Goal: Find specific page/section: Find specific page/section

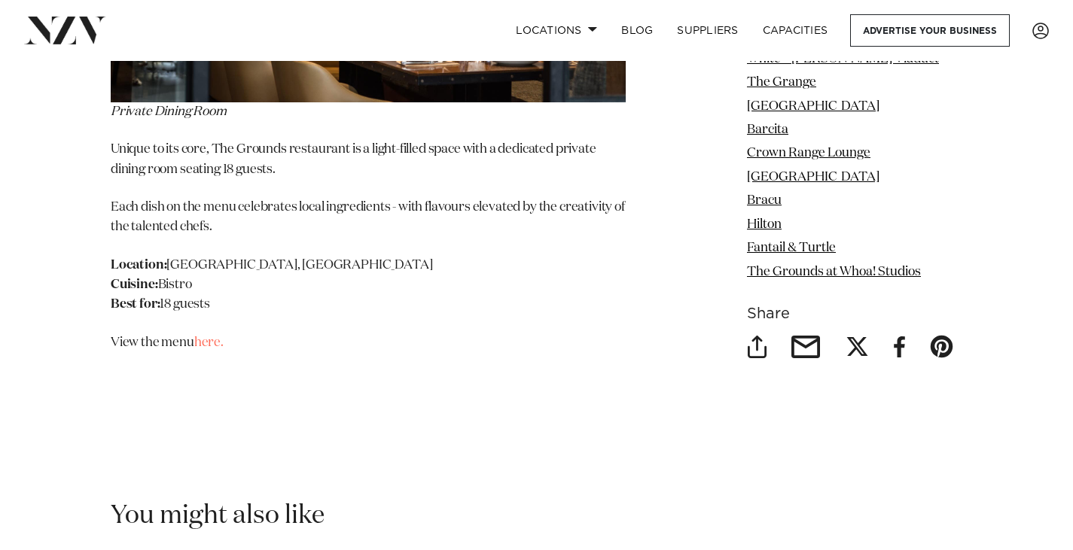
scroll to position [16640, 0]
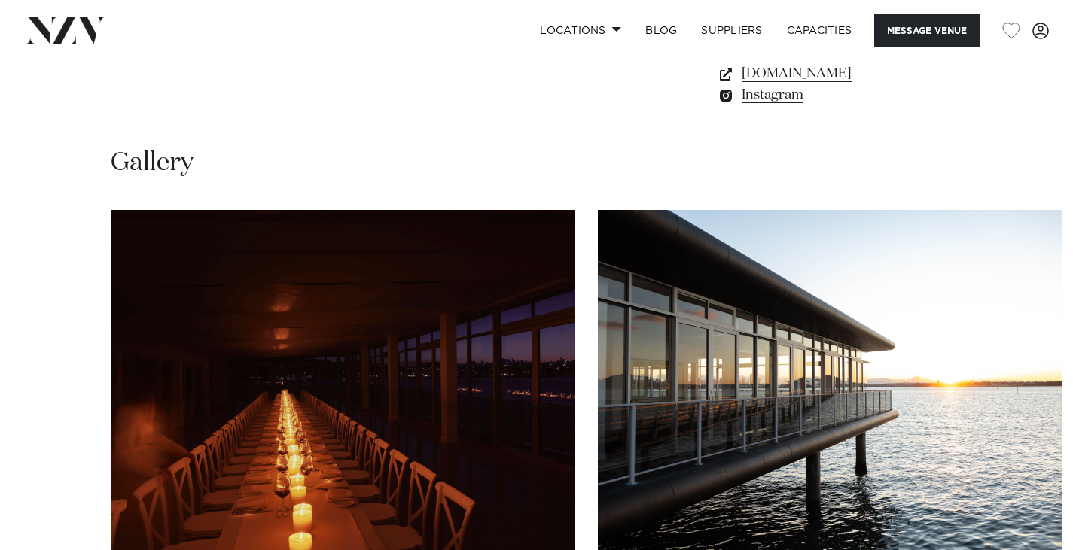
scroll to position [1205, 0]
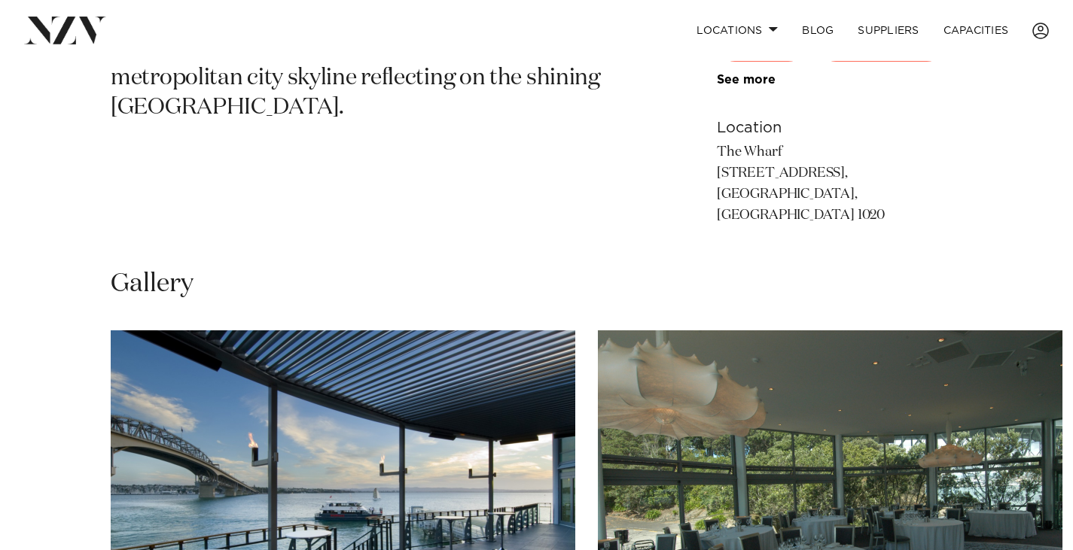
scroll to position [979, 0]
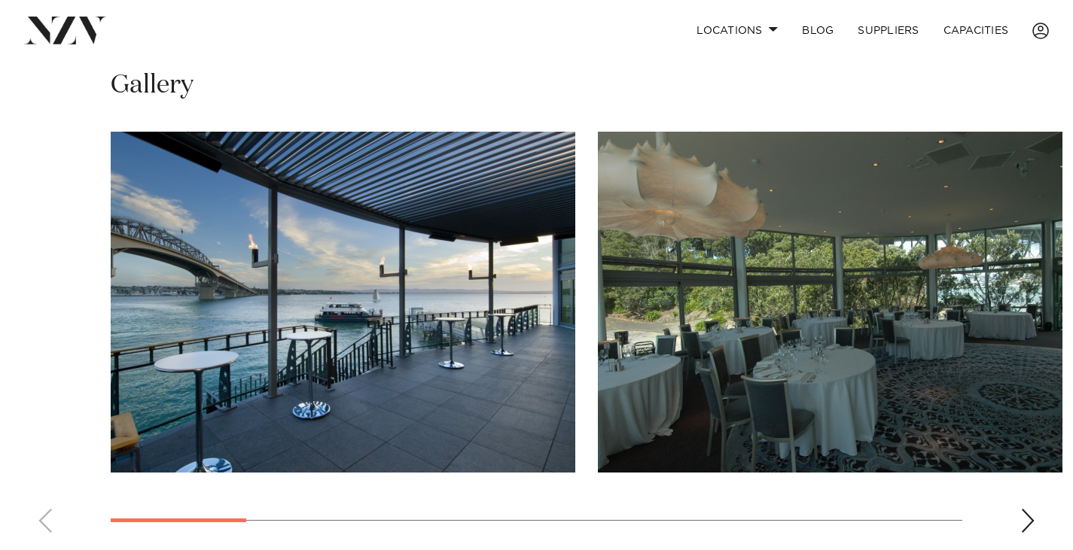
click at [1028, 509] on div "Next slide" at bounding box center [1027, 521] width 15 height 24
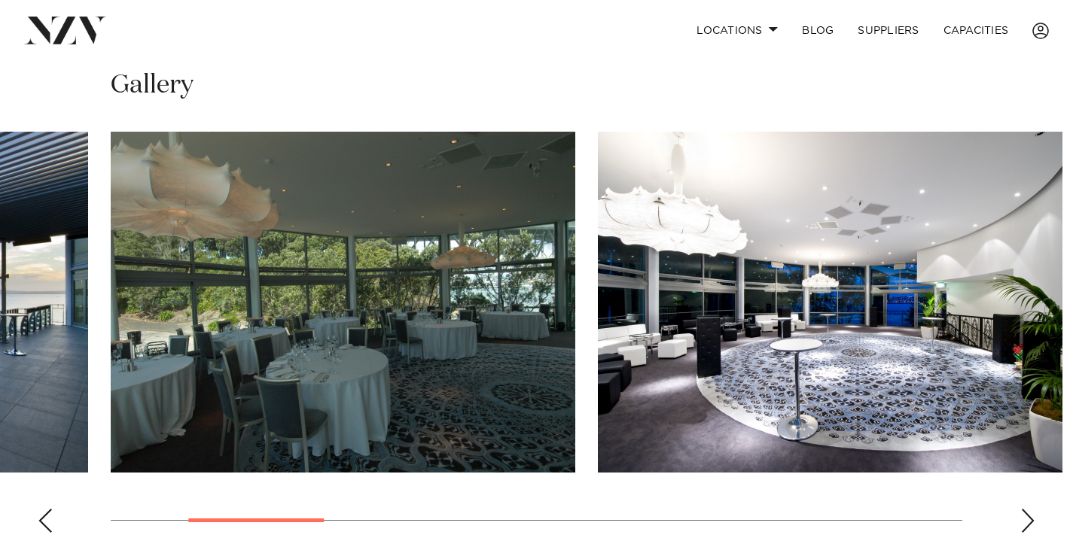
click at [1028, 509] on div "Next slide" at bounding box center [1027, 521] width 15 height 24
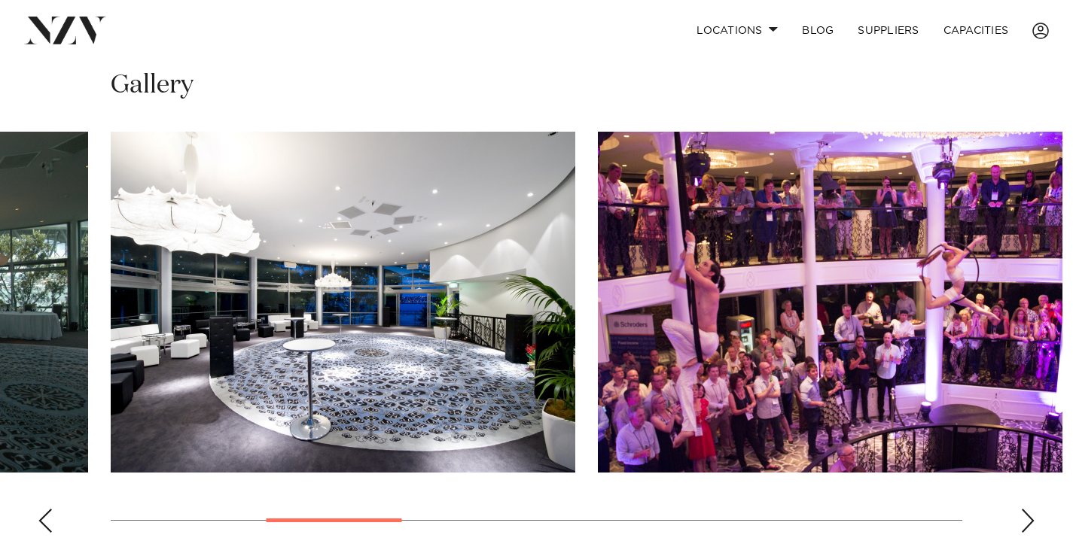
click at [1028, 509] on div "Next slide" at bounding box center [1027, 521] width 15 height 24
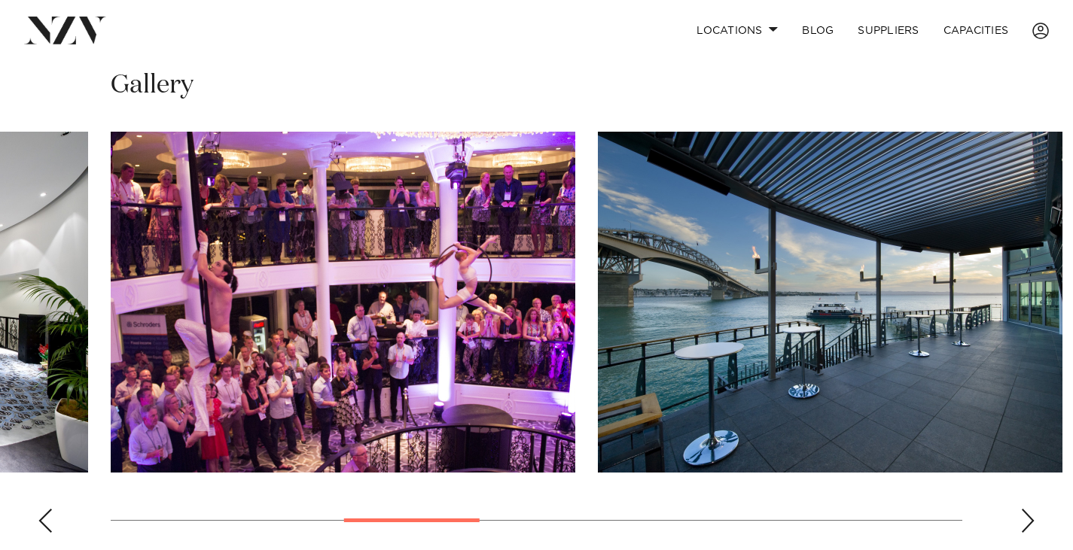
click at [1028, 509] on div "Next slide" at bounding box center [1027, 521] width 15 height 24
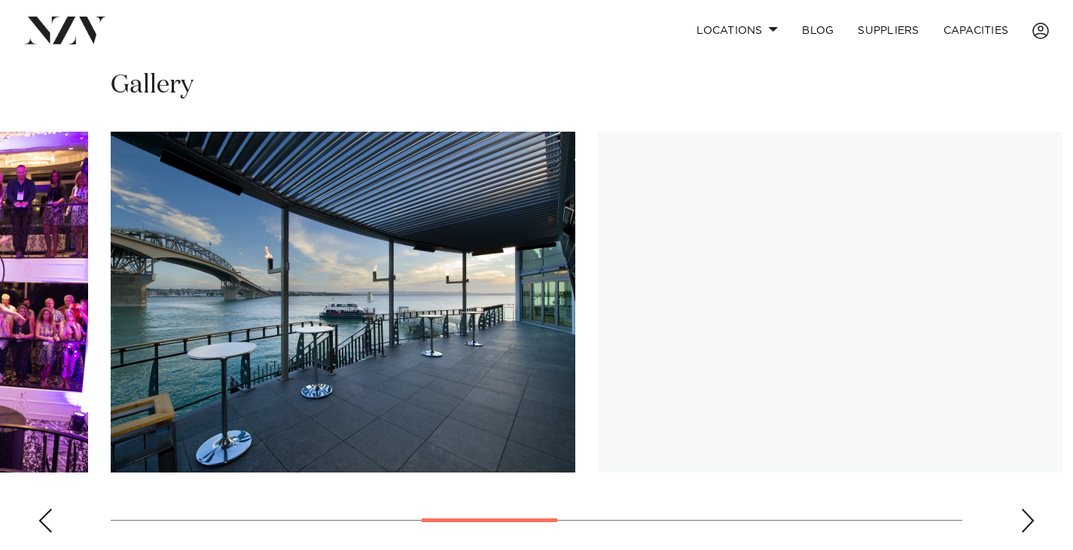
click at [1028, 509] on div "Next slide" at bounding box center [1027, 521] width 15 height 24
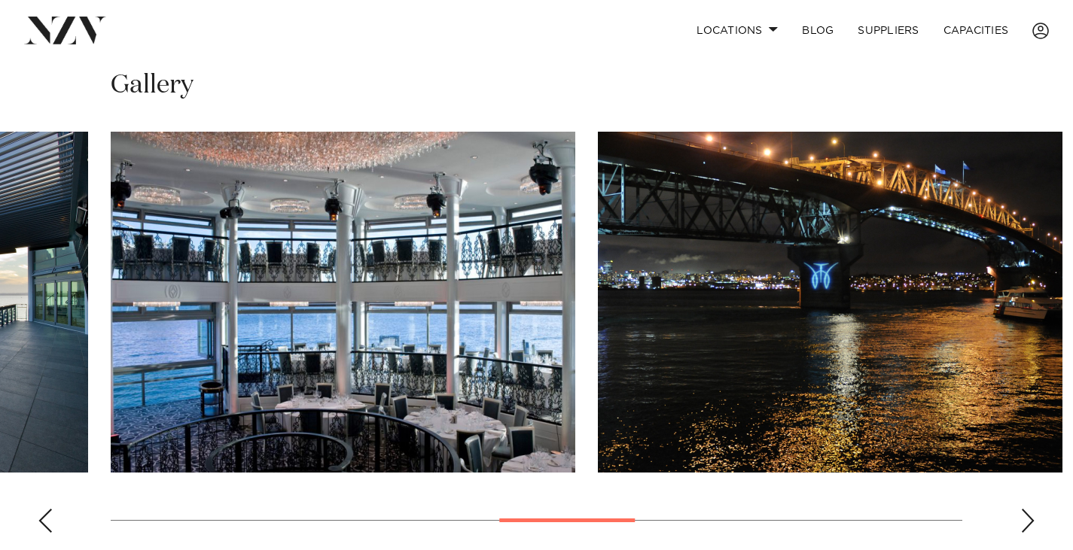
click at [1028, 509] on div "Next slide" at bounding box center [1027, 521] width 15 height 24
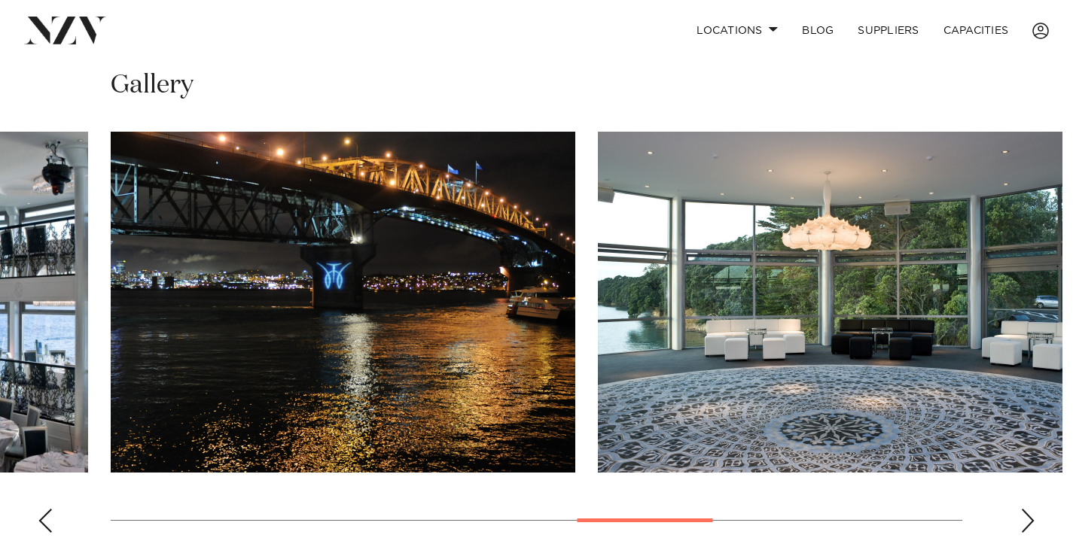
click at [1028, 509] on div "Next slide" at bounding box center [1027, 521] width 15 height 24
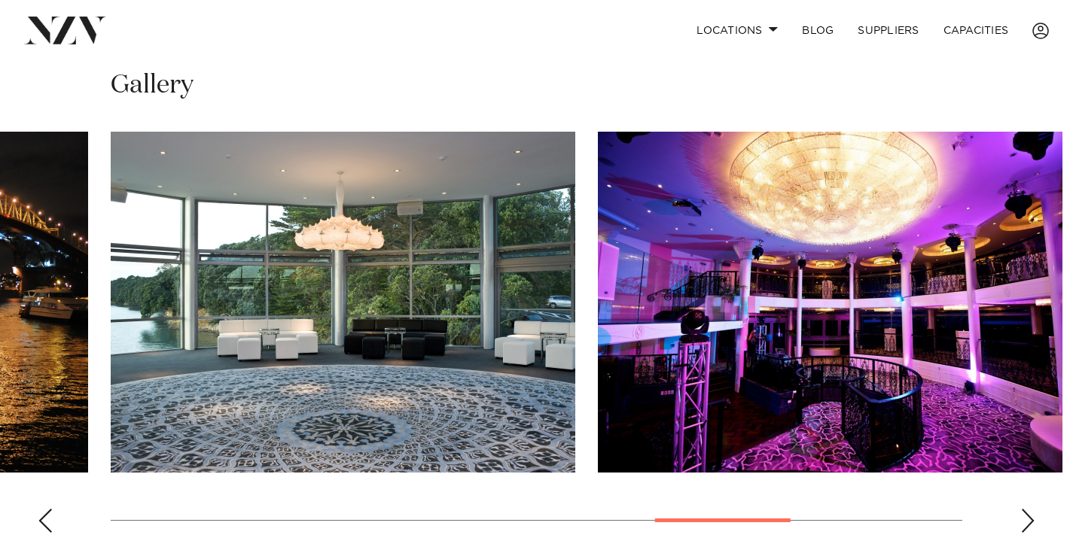
click at [1028, 509] on div "Next slide" at bounding box center [1027, 521] width 15 height 24
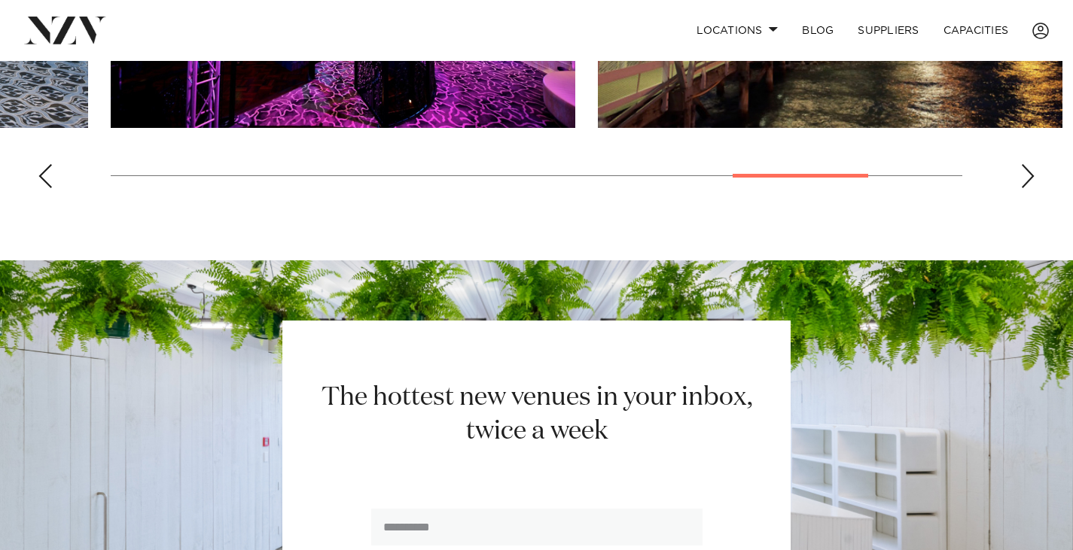
scroll to position [1280, 0]
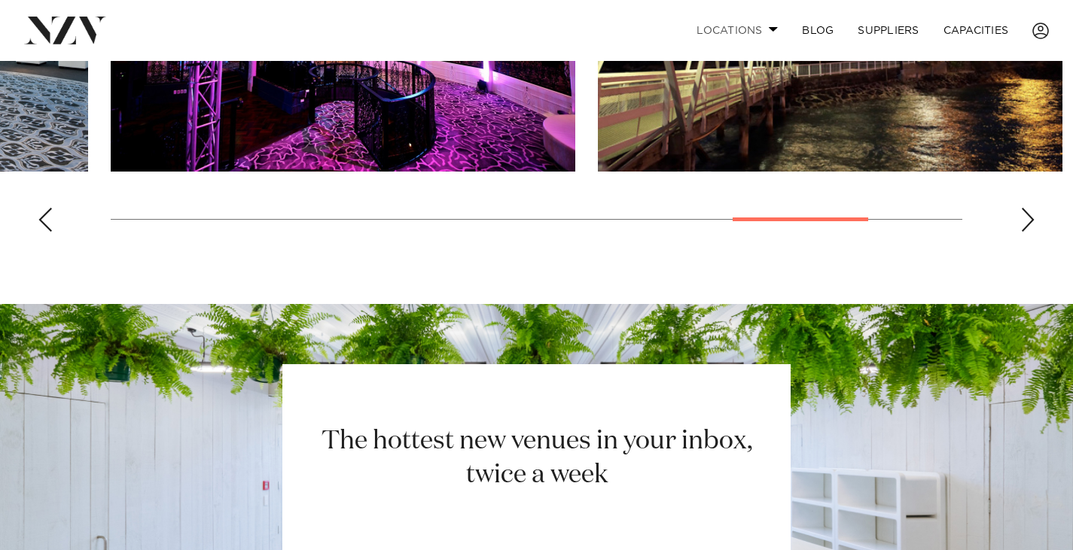
click at [751, 29] on link "Locations" at bounding box center [736, 30] width 105 height 32
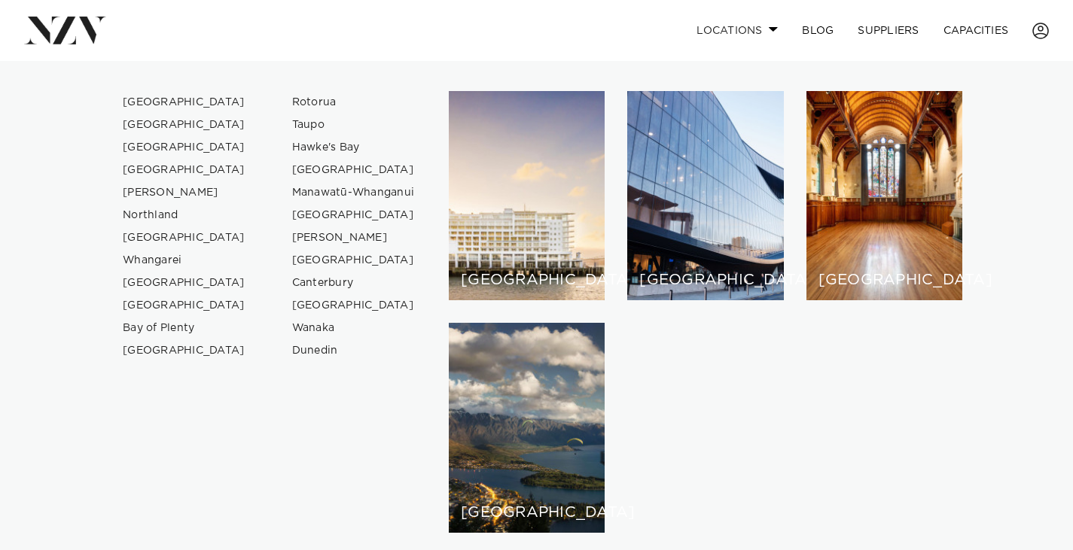
click at [751, 29] on link "Locations" at bounding box center [736, 30] width 105 height 32
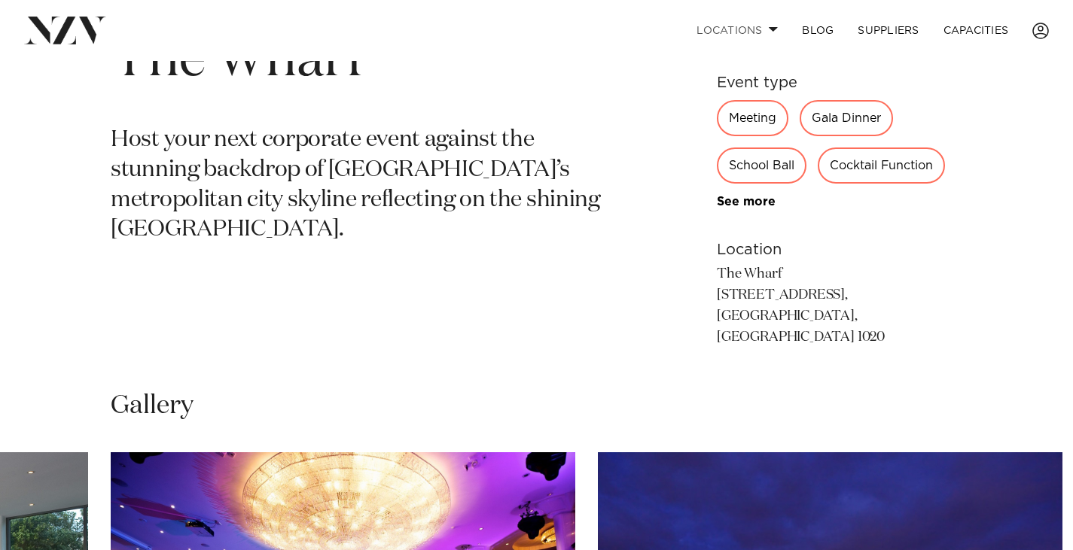
scroll to position [452, 0]
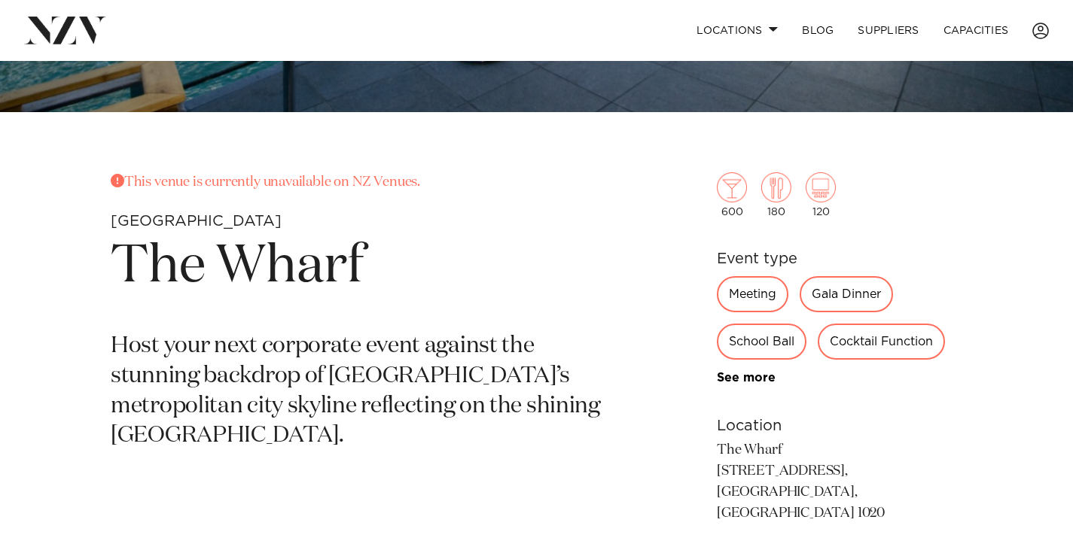
click at [826, 296] on div "Gala Dinner" at bounding box center [846, 294] width 93 height 36
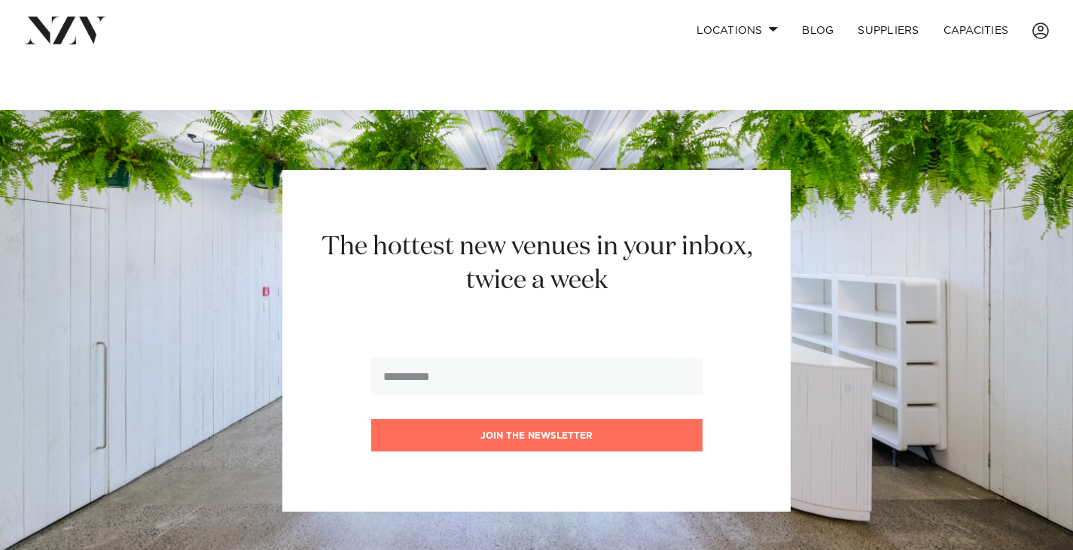
scroll to position [1355, 0]
